Goal: Book appointment/travel/reservation

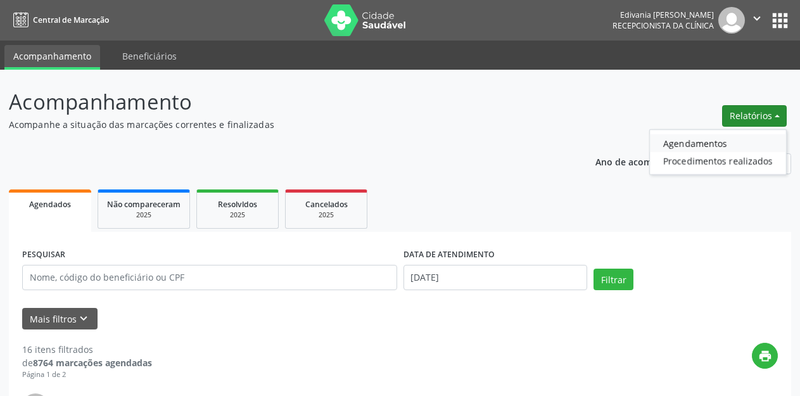
click at [740, 150] on link "Agendamentos" at bounding box center [718, 143] width 136 height 18
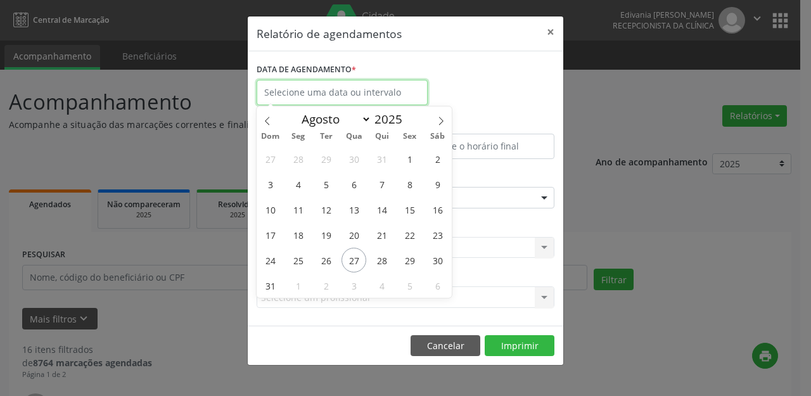
click at [357, 91] on input "text" at bounding box center [342, 92] width 171 height 25
click at [352, 255] on span "27" at bounding box center [353, 260] width 25 height 25
type input "[DATE]"
click at [350, 257] on span "27" at bounding box center [353, 260] width 25 height 25
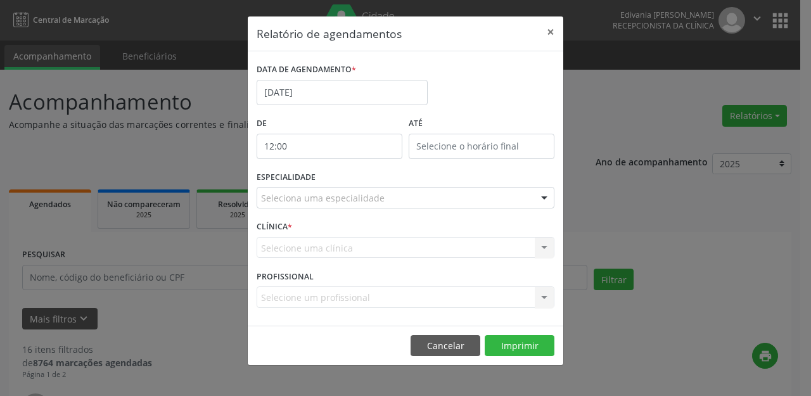
click at [347, 149] on input "12:00" at bounding box center [330, 146] width 146 height 25
click at [348, 179] on span at bounding box center [347, 180] width 9 height 13
type input "11:00"
type input "11"
click at [348, 180] on span at bounding box center [347, 180] width 9 height 13
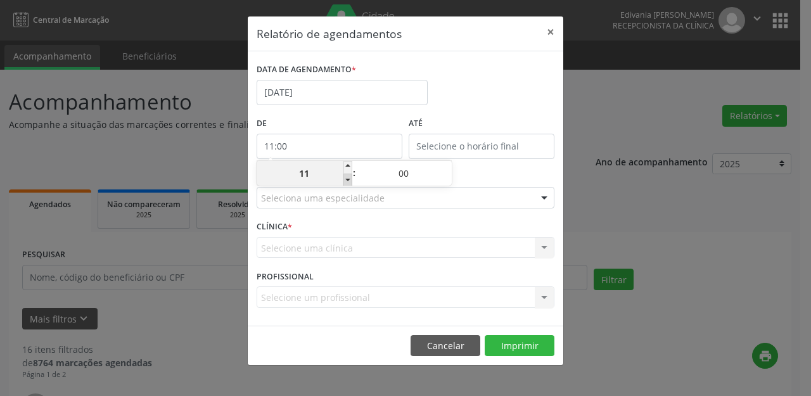
type input "10:00"
type input "10"
click at [348, 180] on span at bounding box center [347, 180] width 9 height 13
type input "09:00"
type input "09"
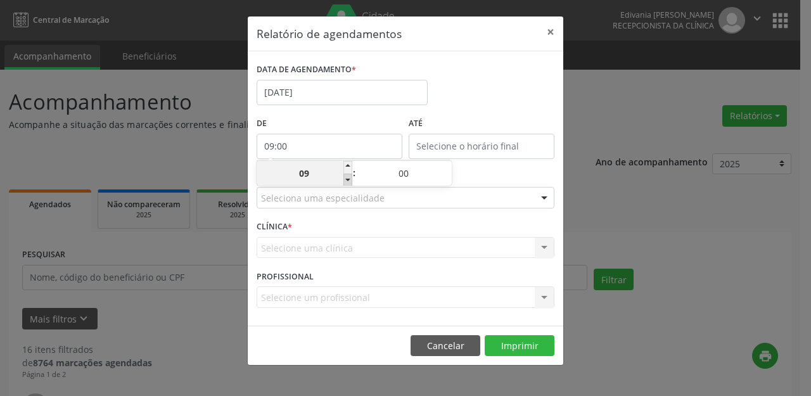
click at [348, 180] on span at bounding box center [347, 180] width 9 height 13
type input "08:00"
type input "08"
click at [348, 180] on span at bounding box center [347, 180] width 9 height 13
type input "07:00"
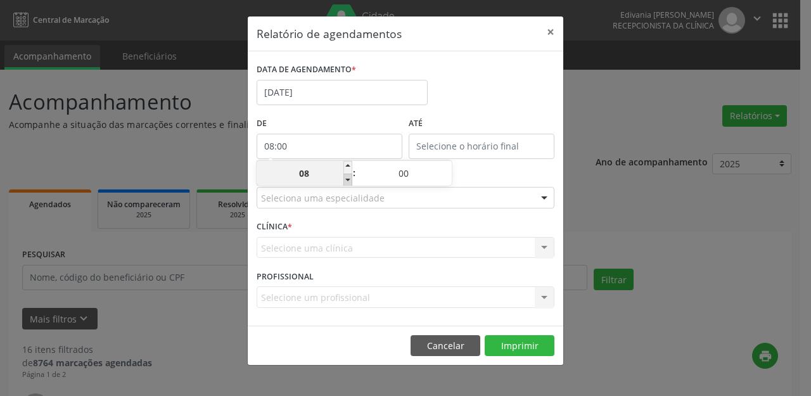
type input "07"
click at [348, 180] on span at bounding box center [347, 180] width 9 height 13
type input "06:00"
type input "06"
click at [348, 180] on span at bounding box center [347, 180] width 9 height 13
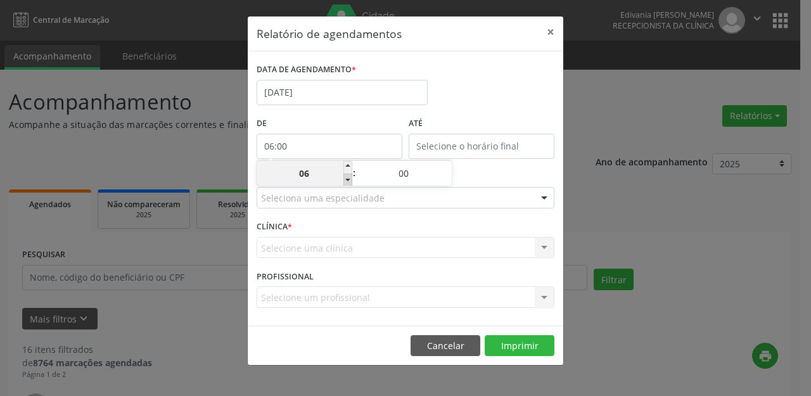
type input "05:00"
type input "05"
click at [348, 180] on span at bounding box center [347, 180] width 9 height 13
type input "04:00"
type input "04"
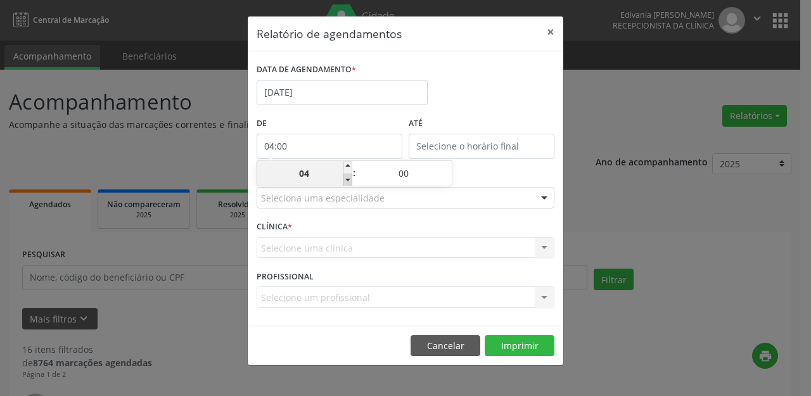
click at [348, 180] on span at bounding box center [347, 180] width 9 height 13
type input "03:00"
type input "03"
click at [348, 180] on span at bounding box center [347, 180] width 9 height 13
type input "02:00"
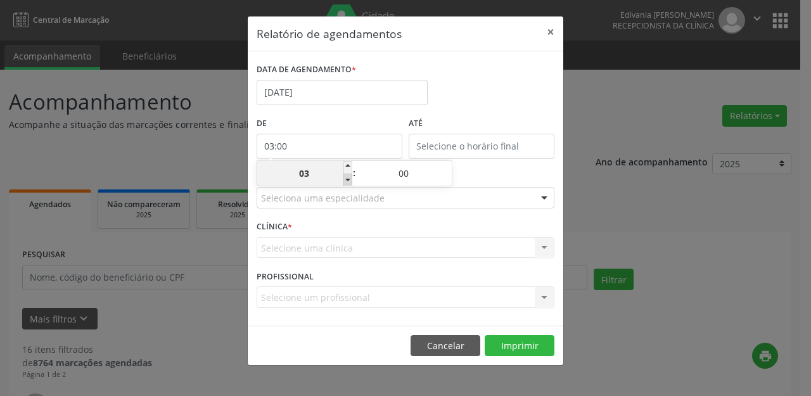
type input "02"
click at [348, 180] on span at bounding box center [347, 180] width 9 height 13
type input "01:00"
type input "01"
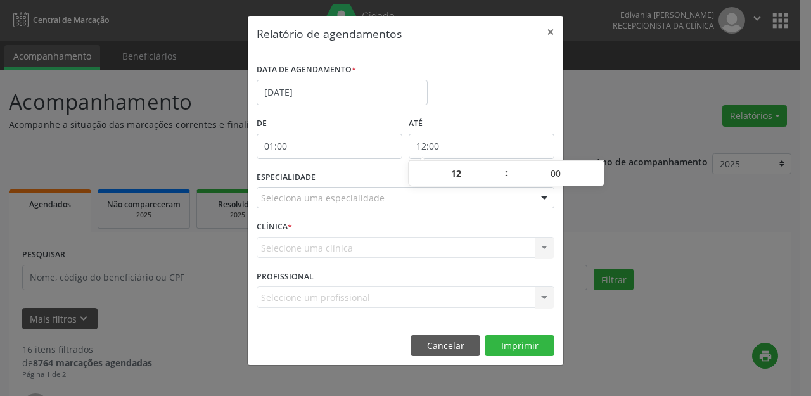
click at [441, 143] on input "12:00" at bounding box center [482, 146] width 146 height 25
click at [502, 165] on span at bounding box center [499, 167] width 9 height 13
type input "13:00"
type input "13"
click at [502, 163] on span at bounding box center [499, 167] width 9 height 13
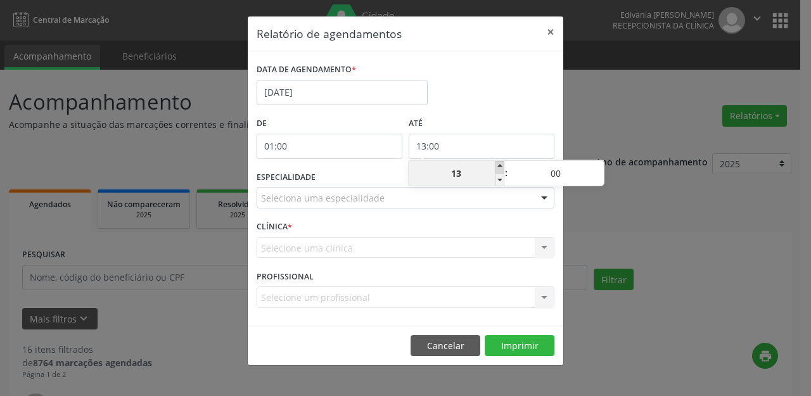
type input "14:00"
type input "14"
click at [502, 163] on span at bounding box center [499, 167] width 9 height 13
type input "15:00"
type input "15"
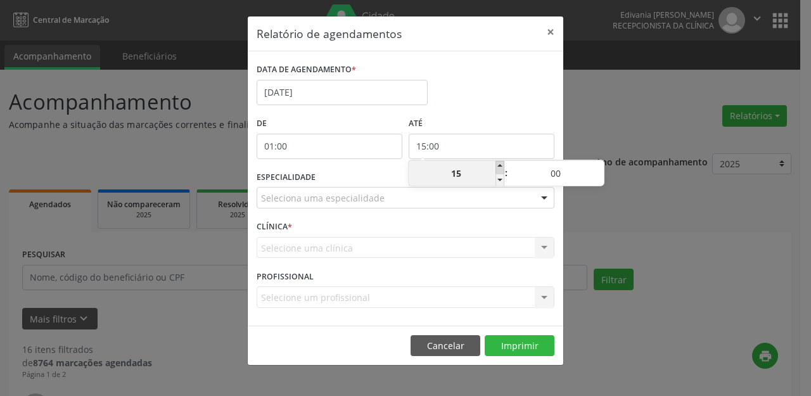
click at [502, 163] on span at bounding box center [499, 167] width 9 height 13
type input "16:00"
type input "16"
click at [502, 163] on span at bounding box center [499, 167] width 9 height 13
type input "17:00"
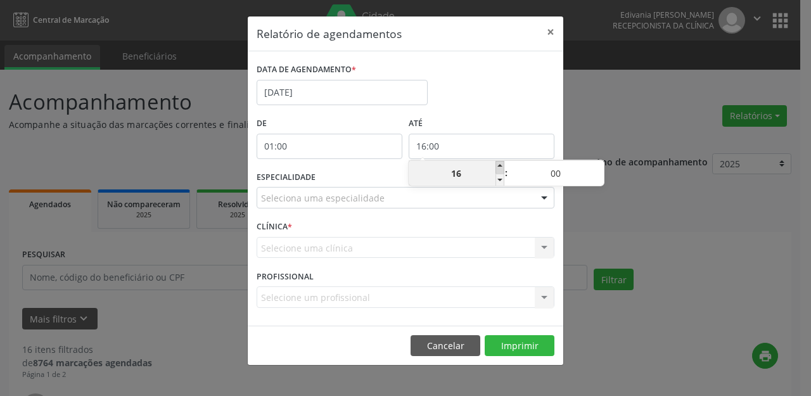
type input "17"
click at [502, 163] on span at bounding box center [499, 167] width 9 height 13
type input "18:00"
type input "18"
click at [502, 163] on span at bounding box center [499, 167] width 9 height 13
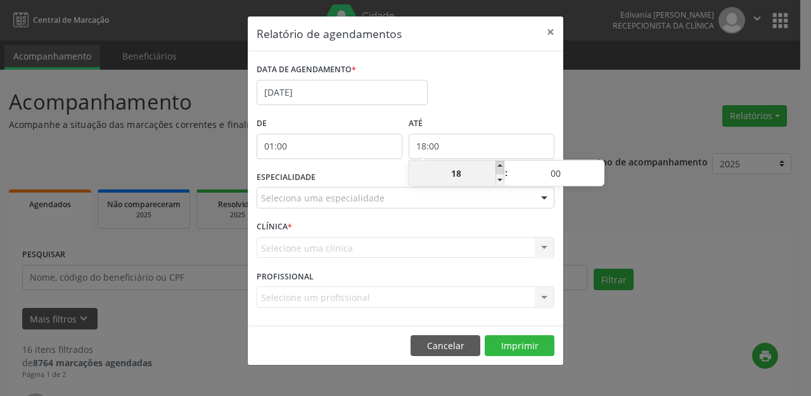
type input "19:00"
type input "19"
click at [502, 161] on span at bounding box center [499, 167] width 9 height 13
type input "20:00"
type input "20"
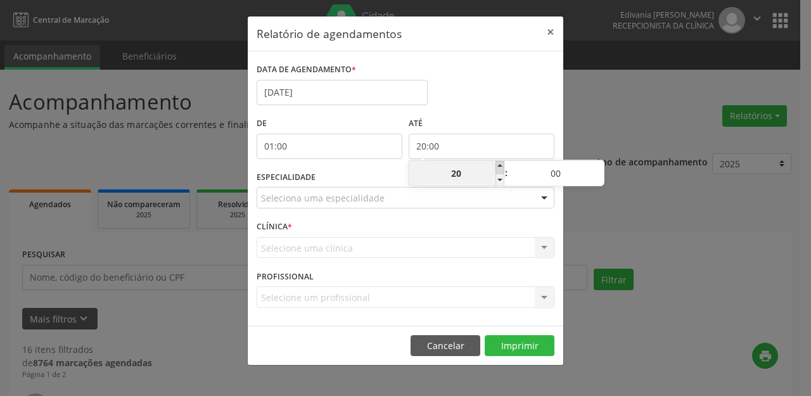
click at [500, 162] on span at bounding box center [499, 167] width 9 height 13
type input "21:00"
type input "21"
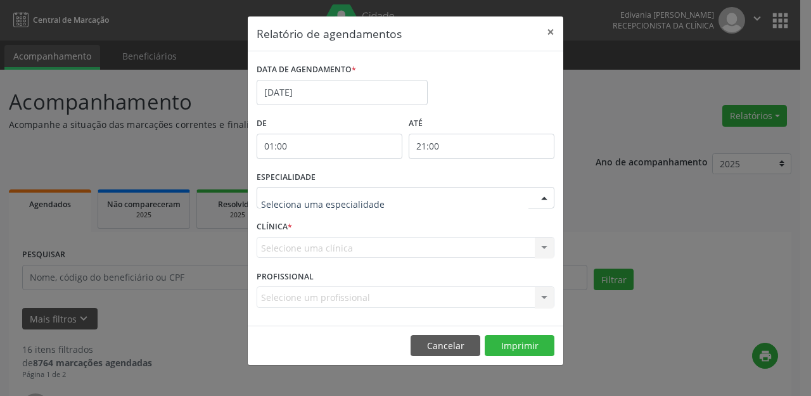
click at [454, 202] on div at bounding box center [406, 198] width 298 height 22
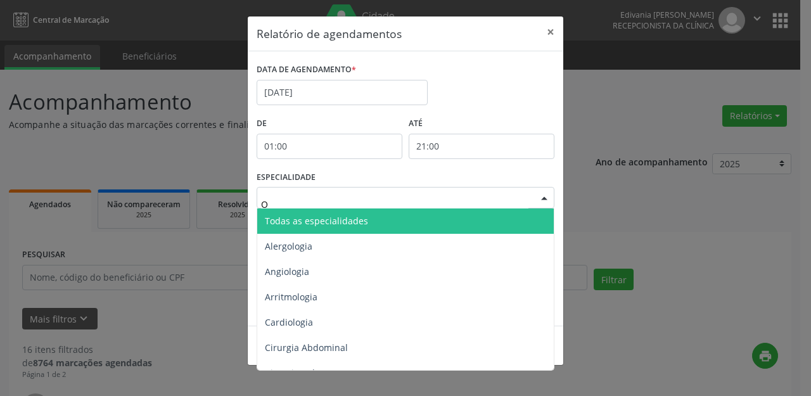
type input "OF"
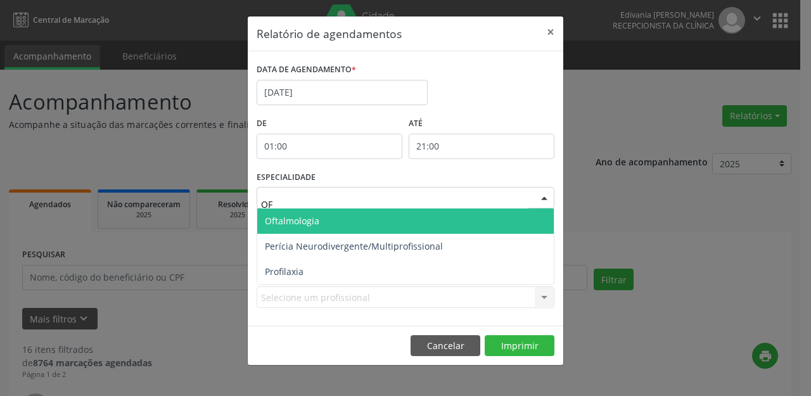
click at [369, 220] on span "Oftalmologia" at bounding box center [405, 220] width 296 height 25
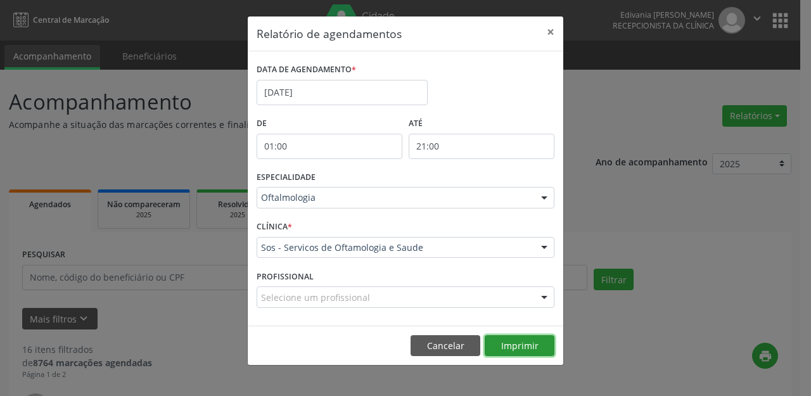
click at [517, 336] on button "Imprimir" at bounding box center [520, 346] width 70 height 22
drag, startPoint x: 320, startPoint y: 76, endPoint x: 327, endPoint y: 82, distance: 9.0
click at [327, 82] on div "DATA DE AGENDAMENTO * [DATE]" at bounding box center [342, 82] width 171 height 45
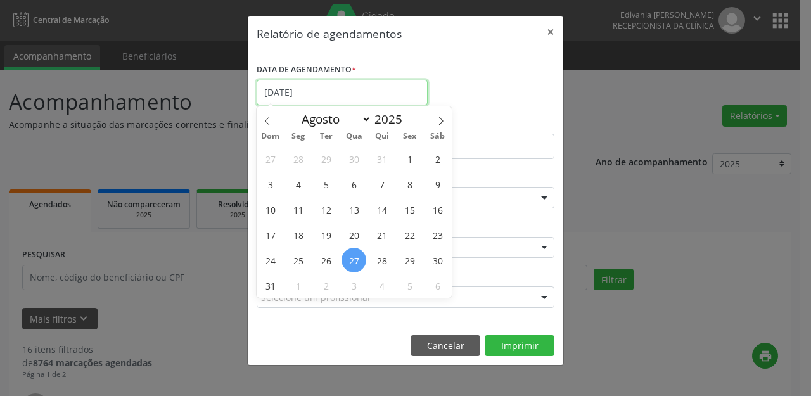
click at [334, 94] on input "[DATE]" at bounding box center [342, 92] width 171 height 25
click at [382, 260] on span "28" at bounding box center [381, 260] width 25 height 25
type input "[DATE]"
click at [382, 260] on span "28" at bounding box center [381, 260] width 25 height 25
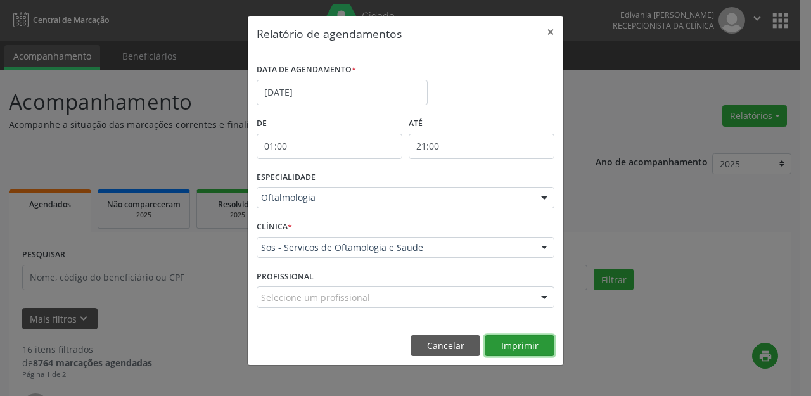
click at [521, 342] on button "Imprimir" at bounding box center [520, 346] width 70 height 22
